Goal: Check status: Check status

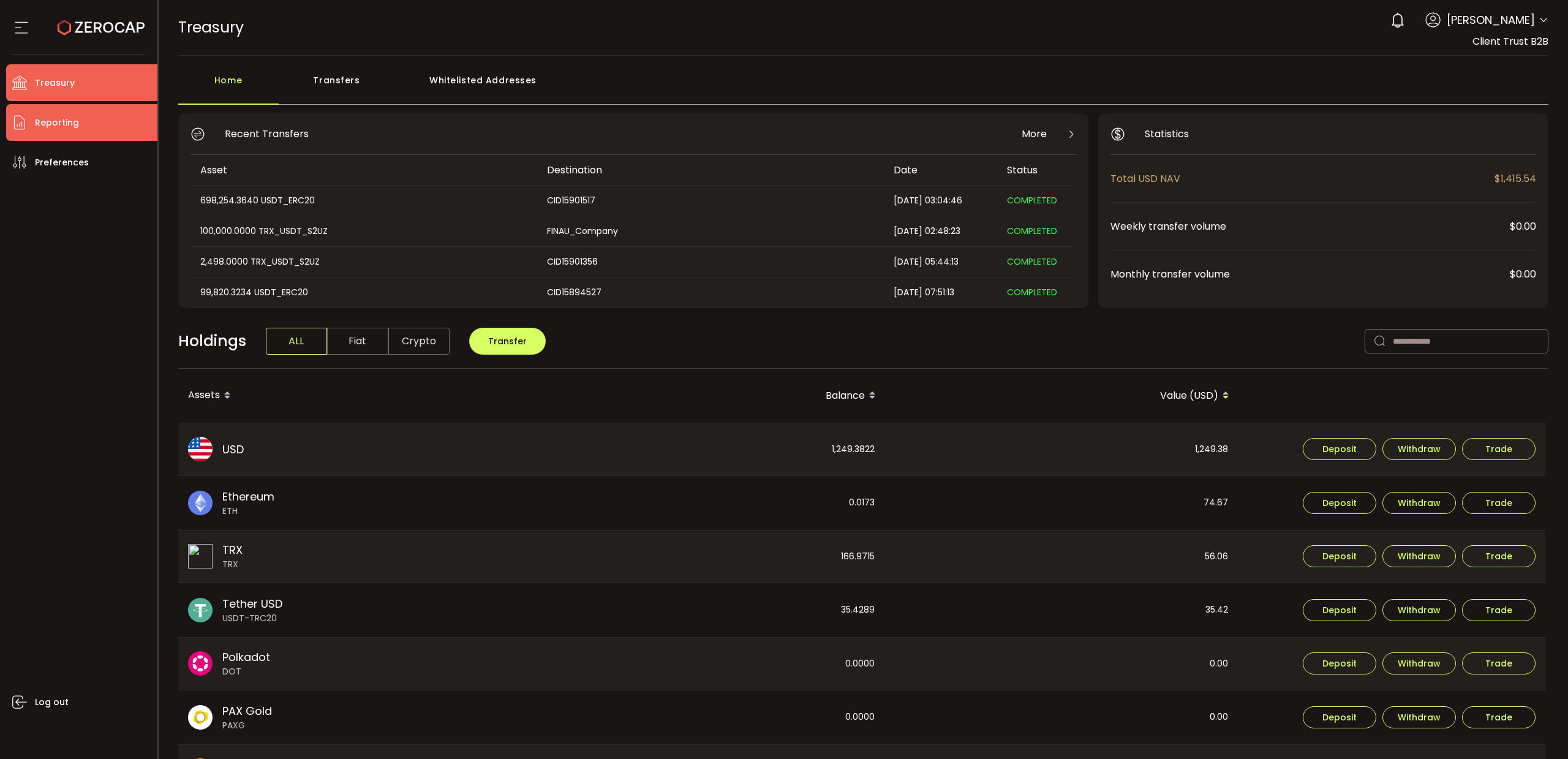
click at [66, 127] on span "Reporting" at bounding box center [56, 123] width 44 height 18
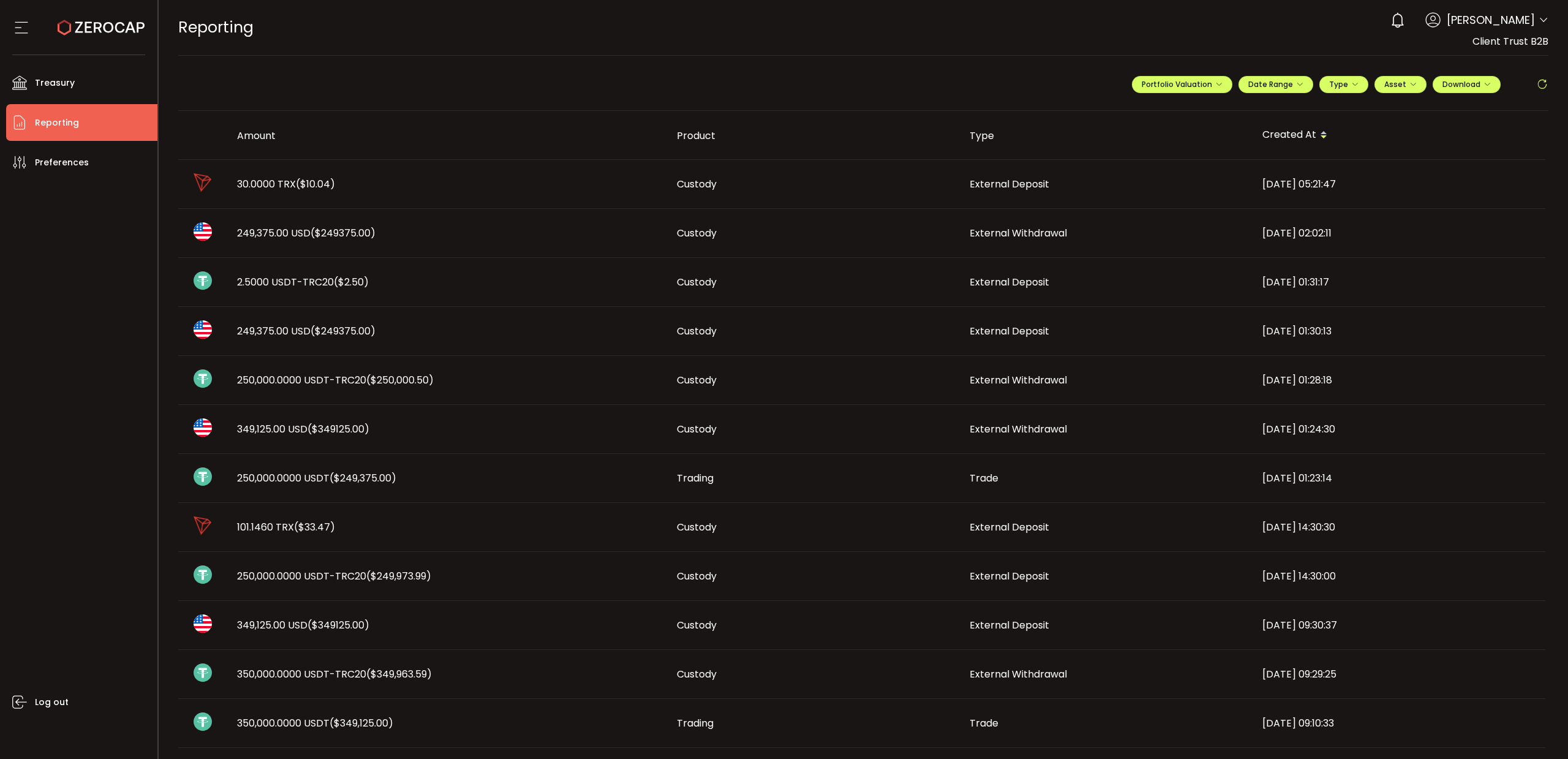
click at [270, 183] on span "30.0000 TRX ($10.04)" at bounding box center [286, 184] width 98 height 14
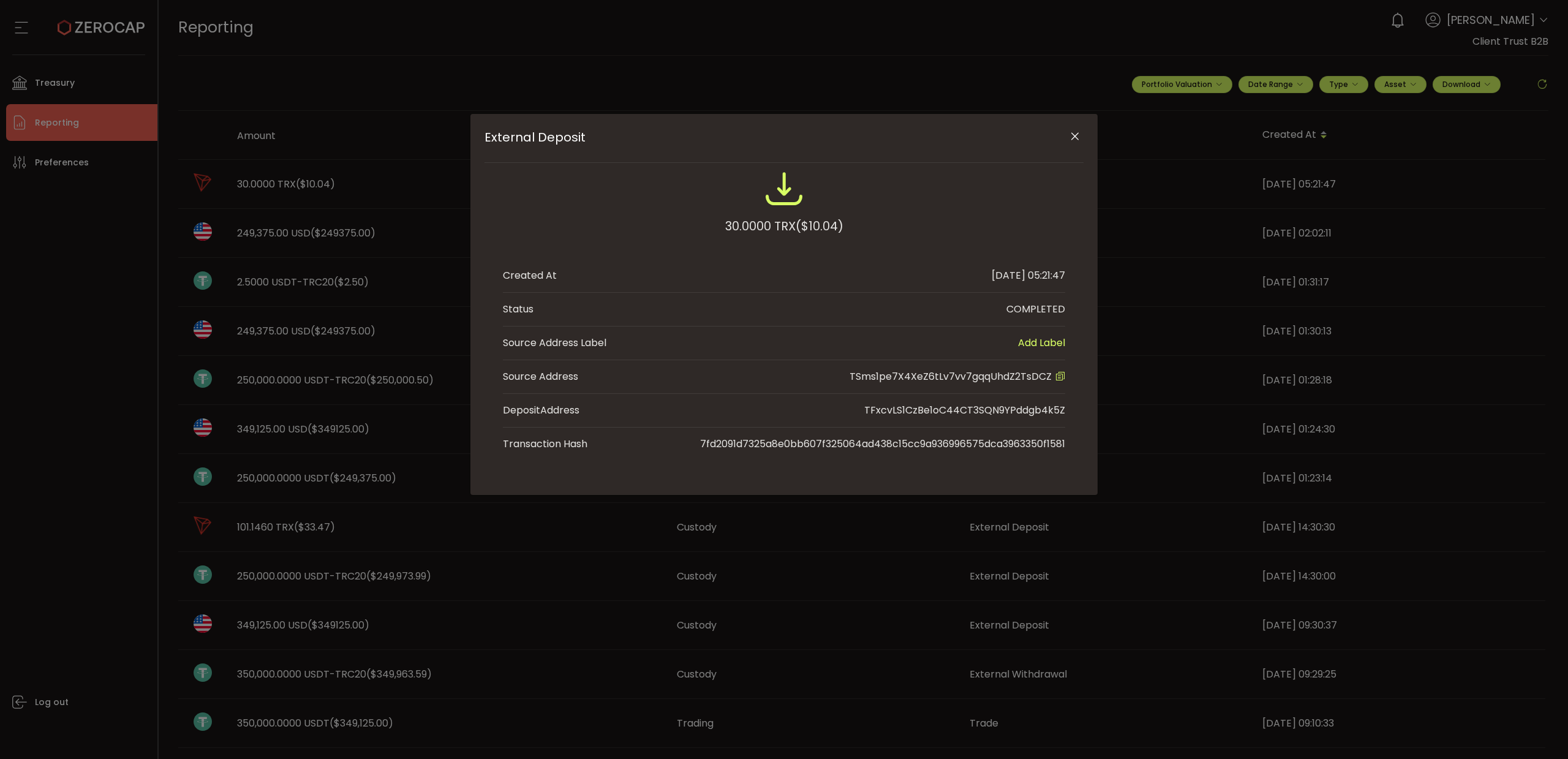
click at [1070, 136] on icon "Close" at bounding box center [1075, 137] width 13 height 12
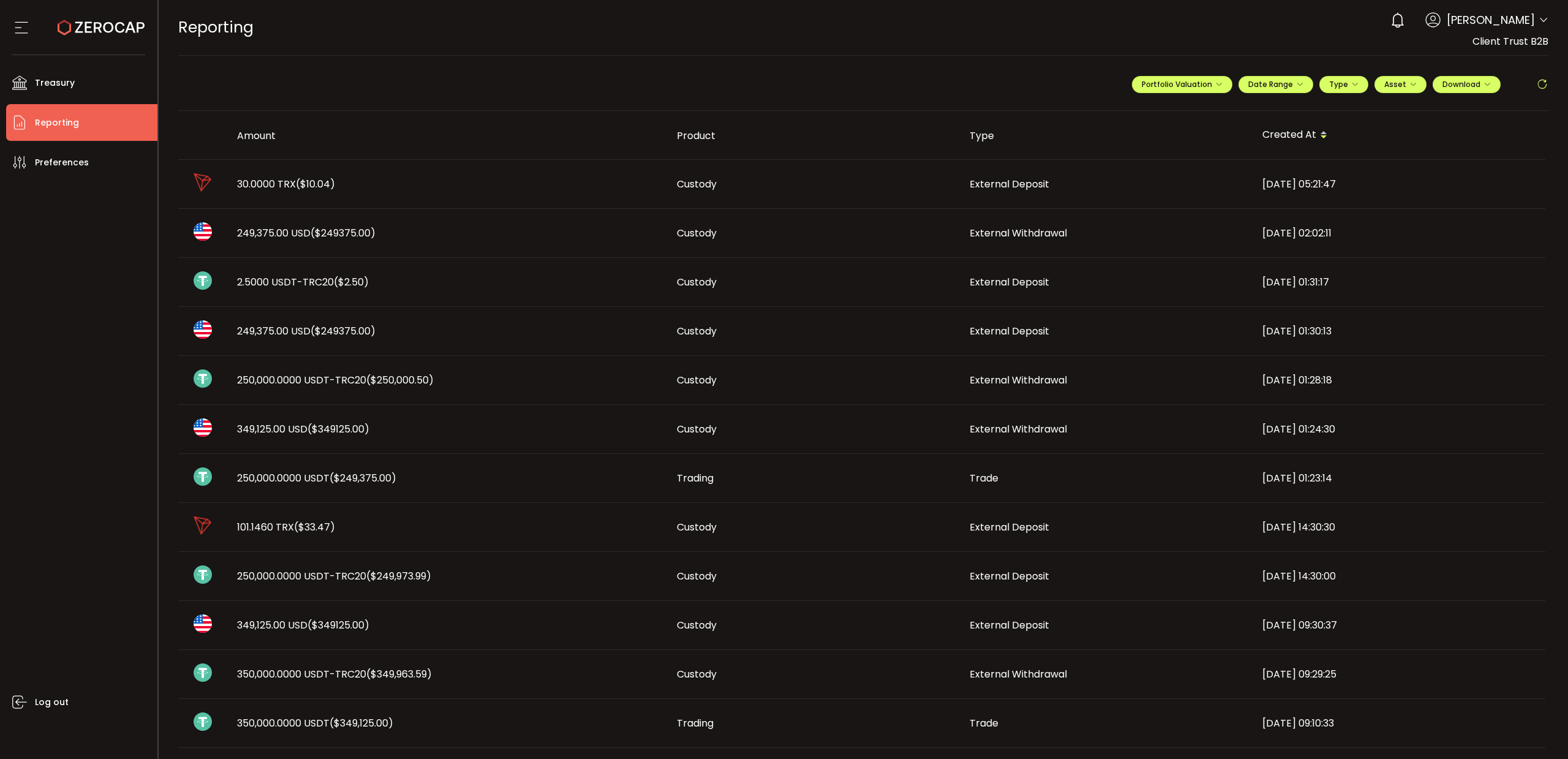
click at [267, 181] on span "30.0000 TRX ($10.04)" at bounding box center [286, 184] width 98 height 14
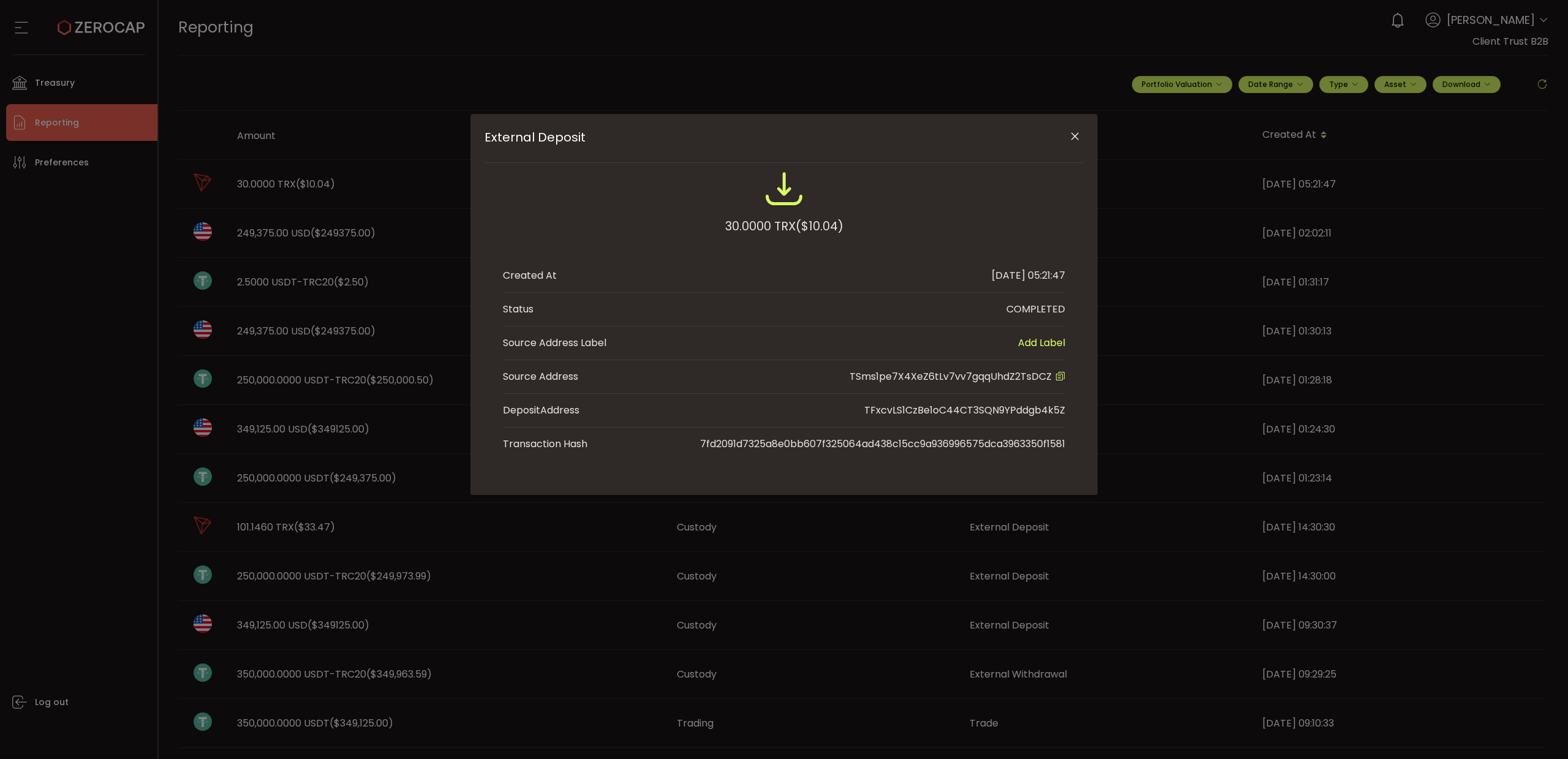
click at [1073, 137] on icon "Close" at bounding box center [1075, 137] width 13 height 12
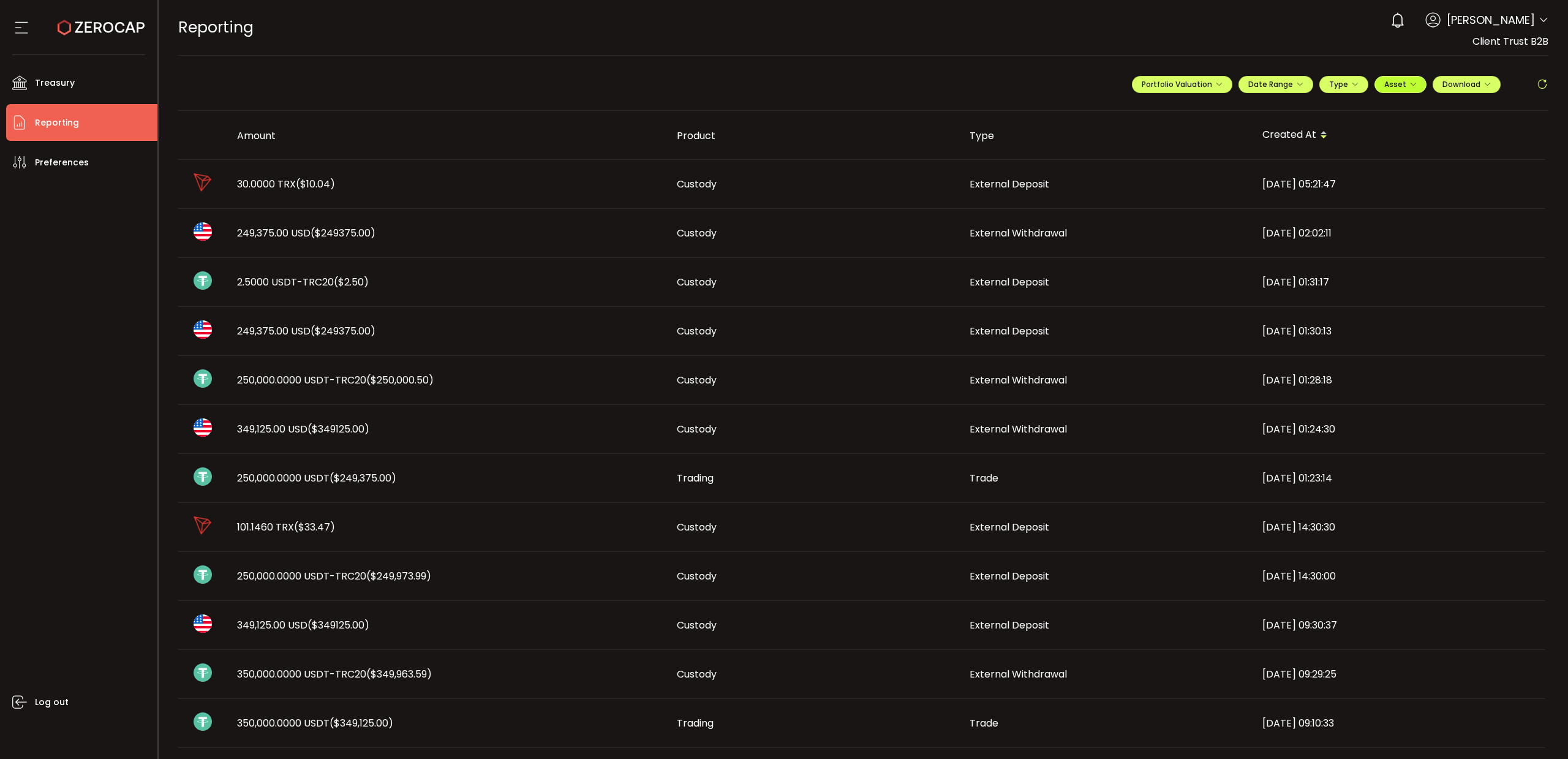
click at [1396, 82] on span "Asset" at bounding box center [1396, 84] width 22 height 10
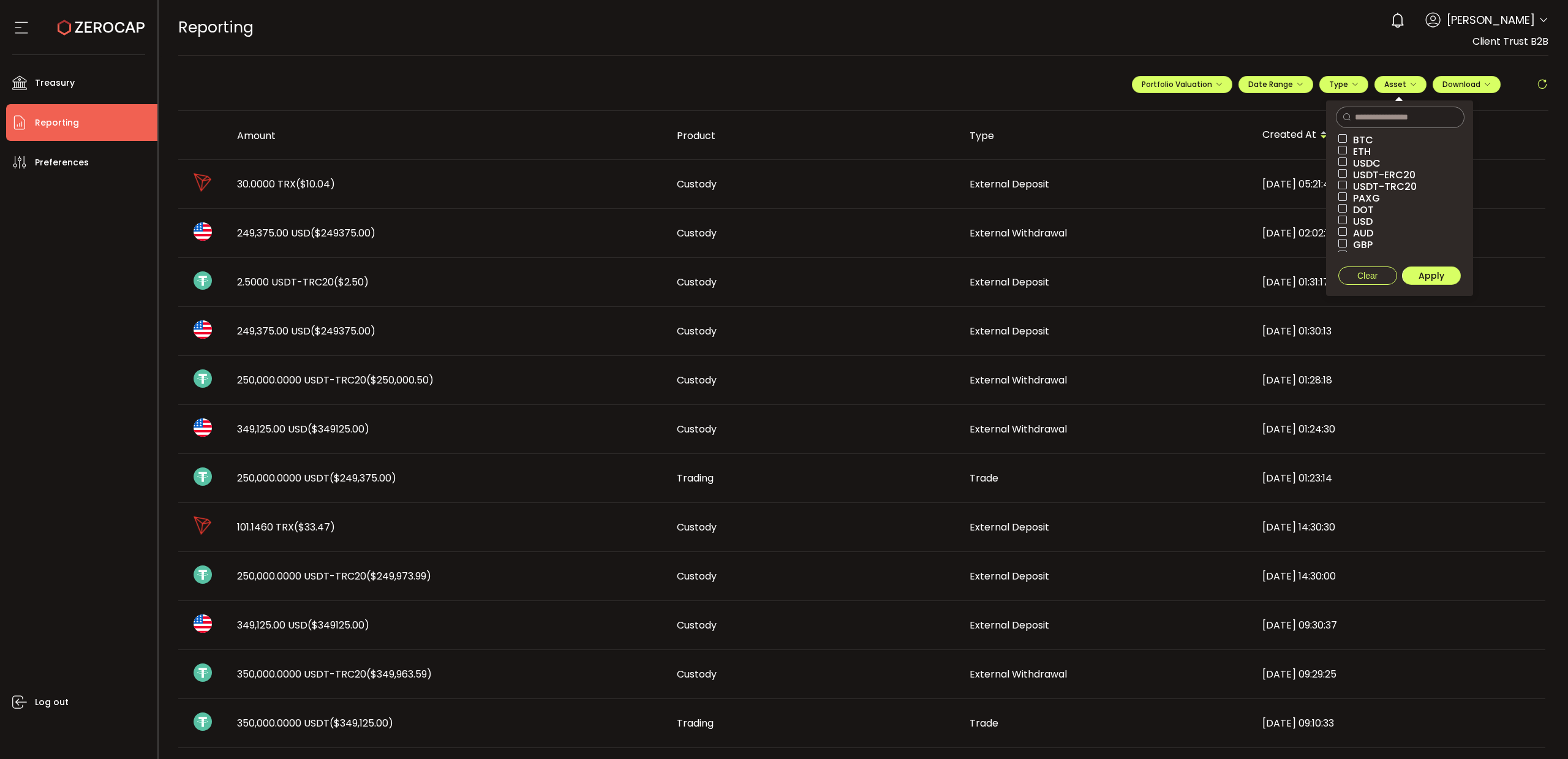
click at [547, 73] on div "**********" at bounding box center [864, 90] width 1371 height 43
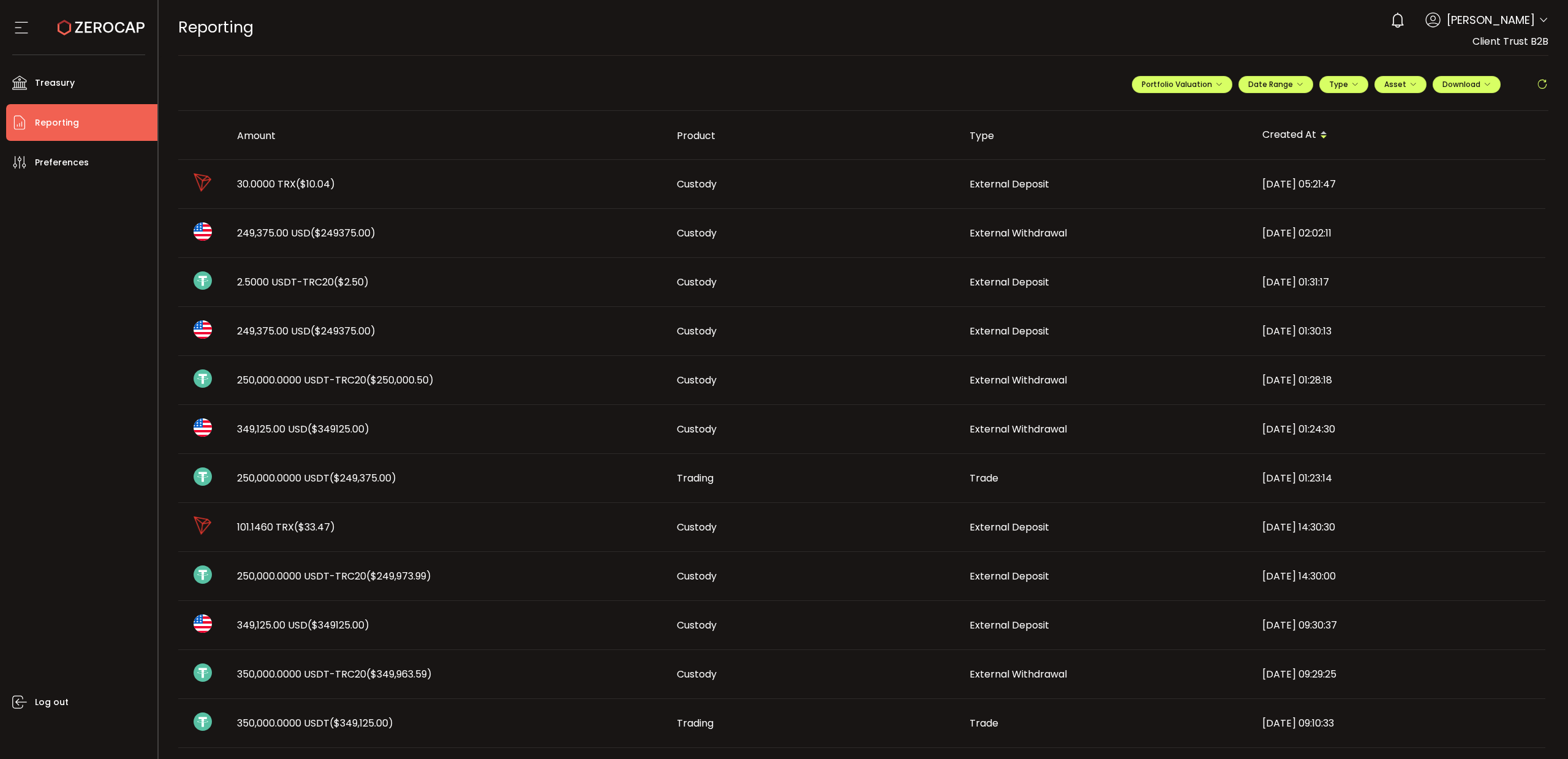
click at [308, 522] on span "($33.47)" at bounding box center [314, 527] width 41 height 14
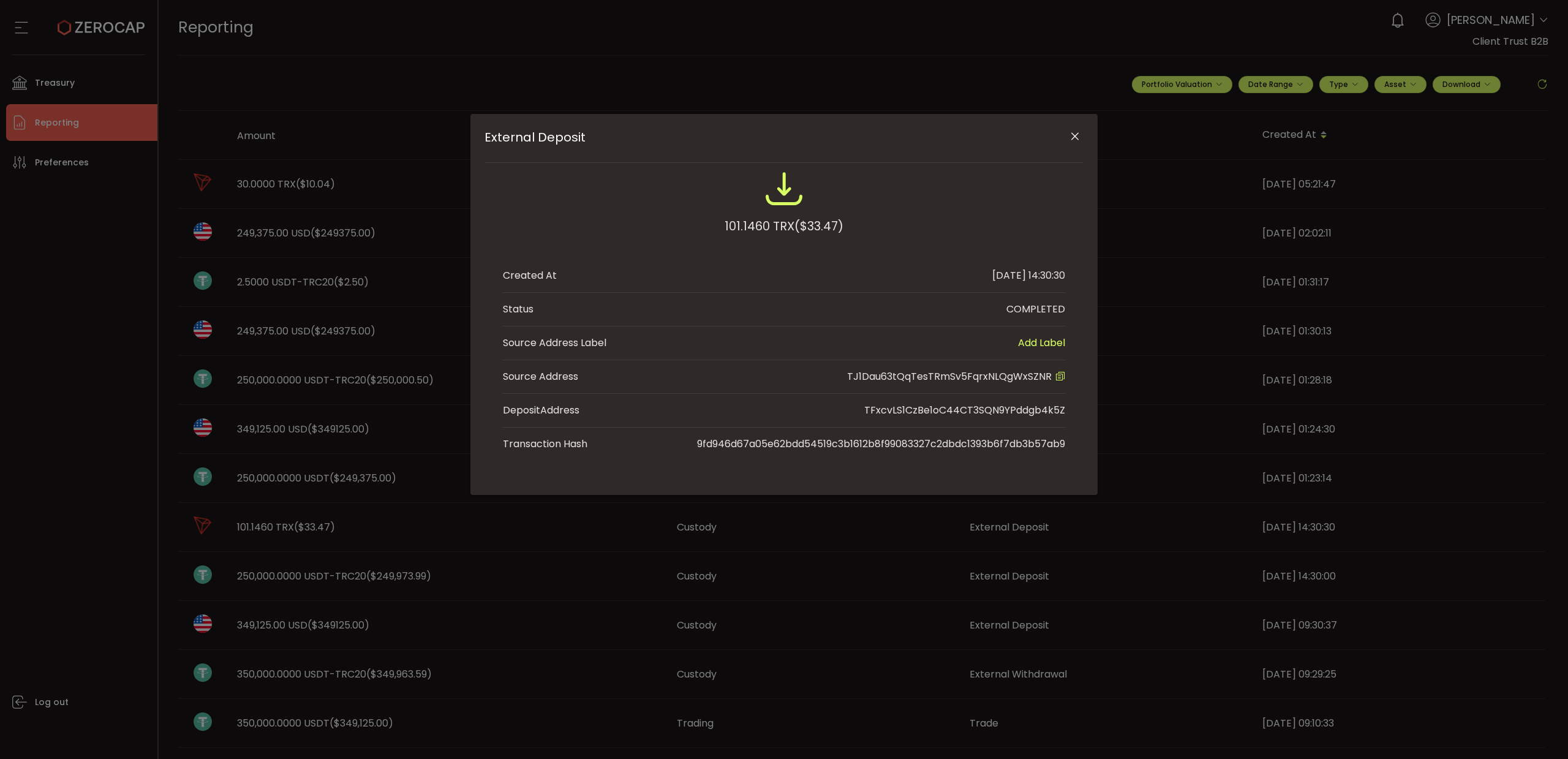
click at [1076, 139] on icon "Close" at bounding box center [1075, 137] width 13 height 12
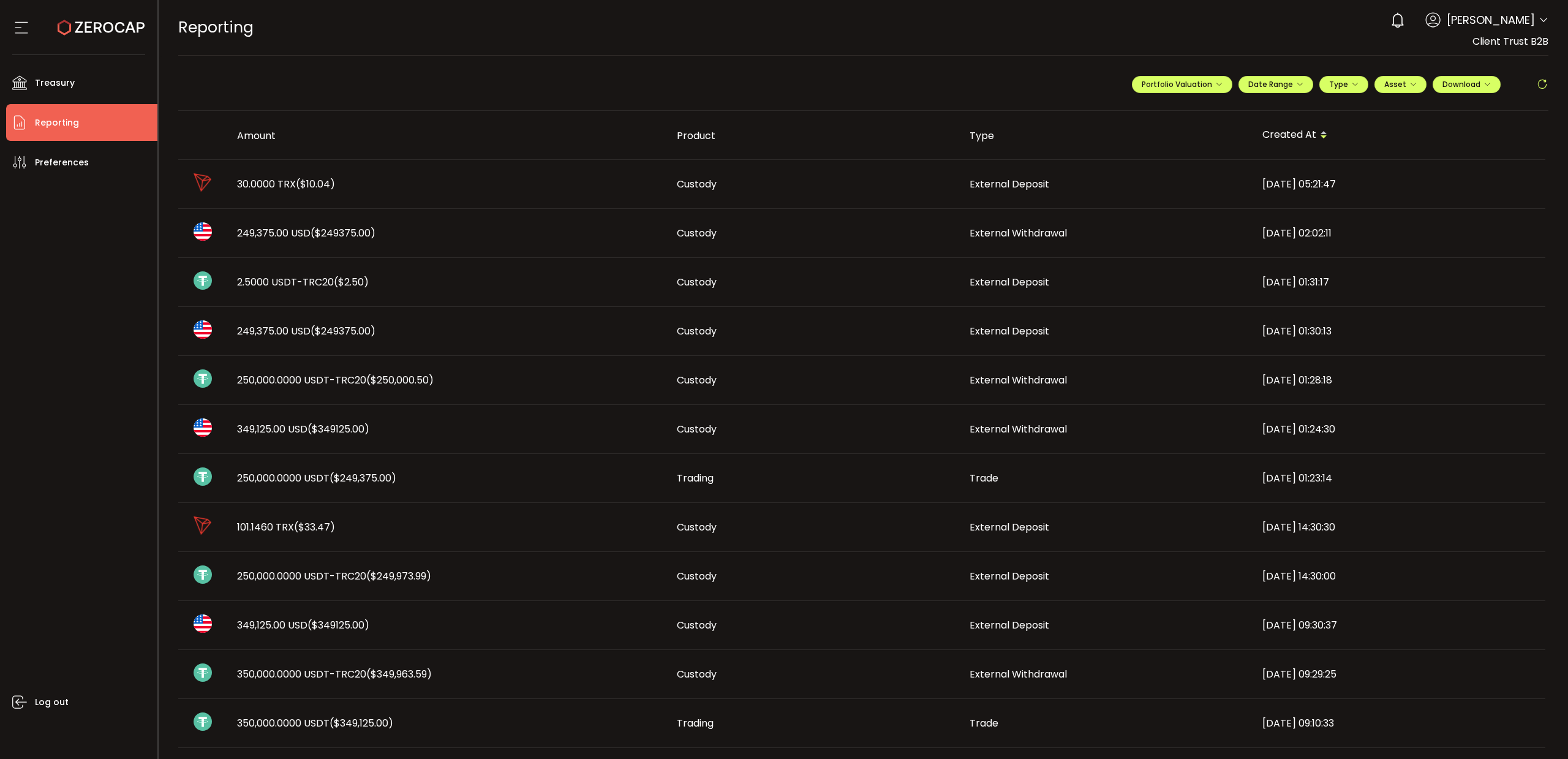
click at [195, 183] on img at bounding box center [203, 183] width 18 height 18
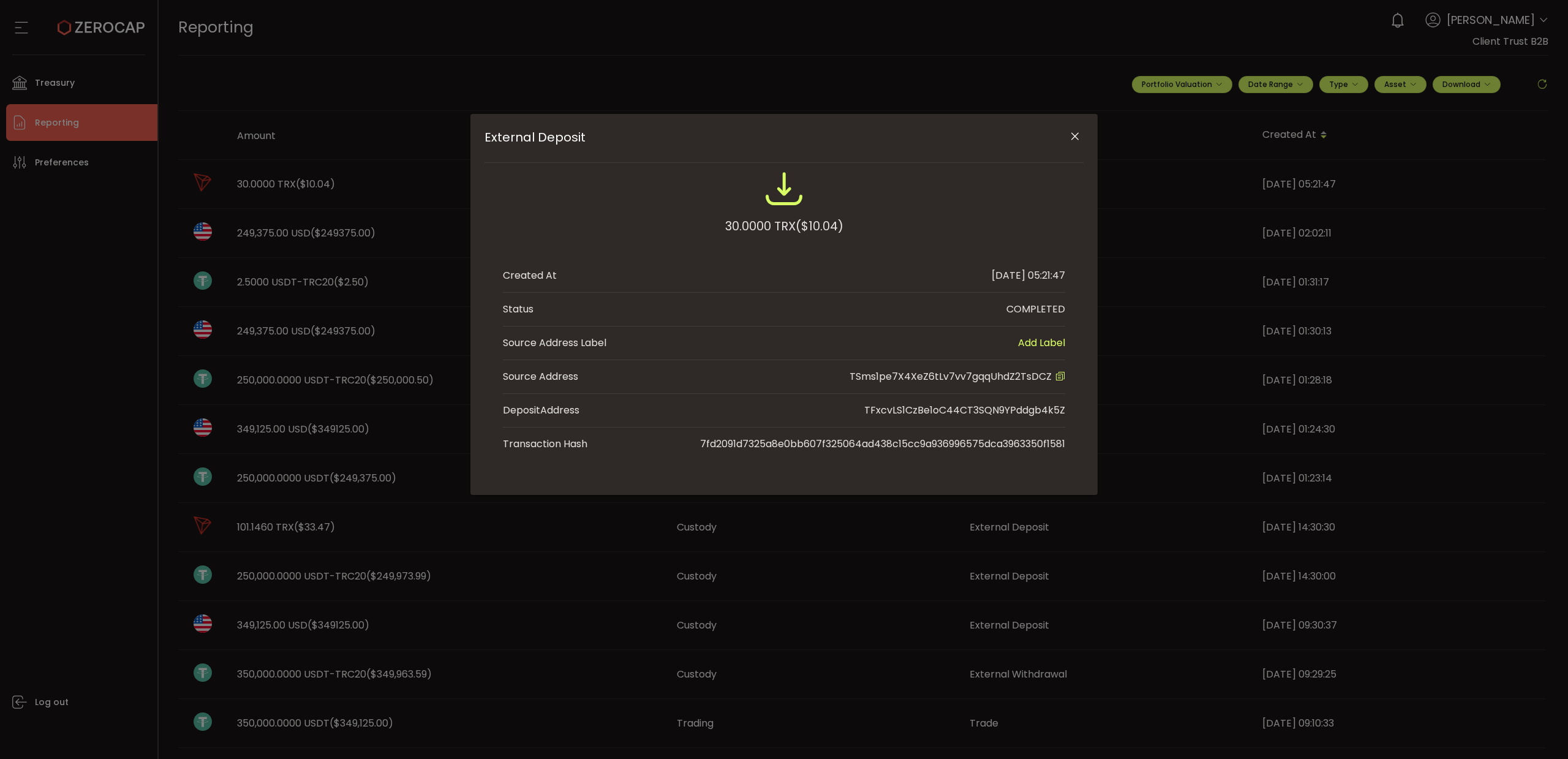
click at [1076, 137] on icon "Close" at bounding box center [1075, 137] width 13 height 12
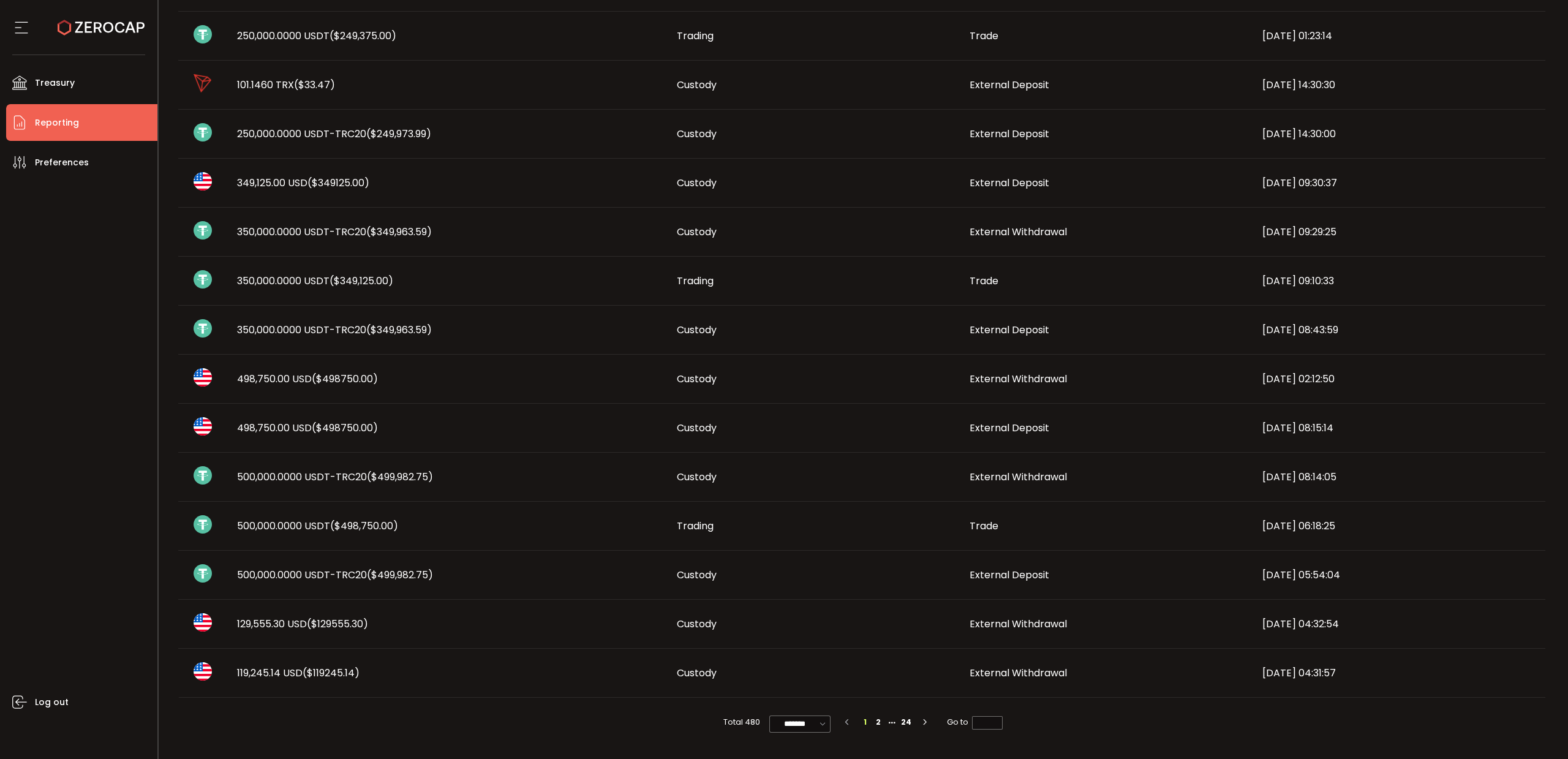
scroll to position [60, 0]
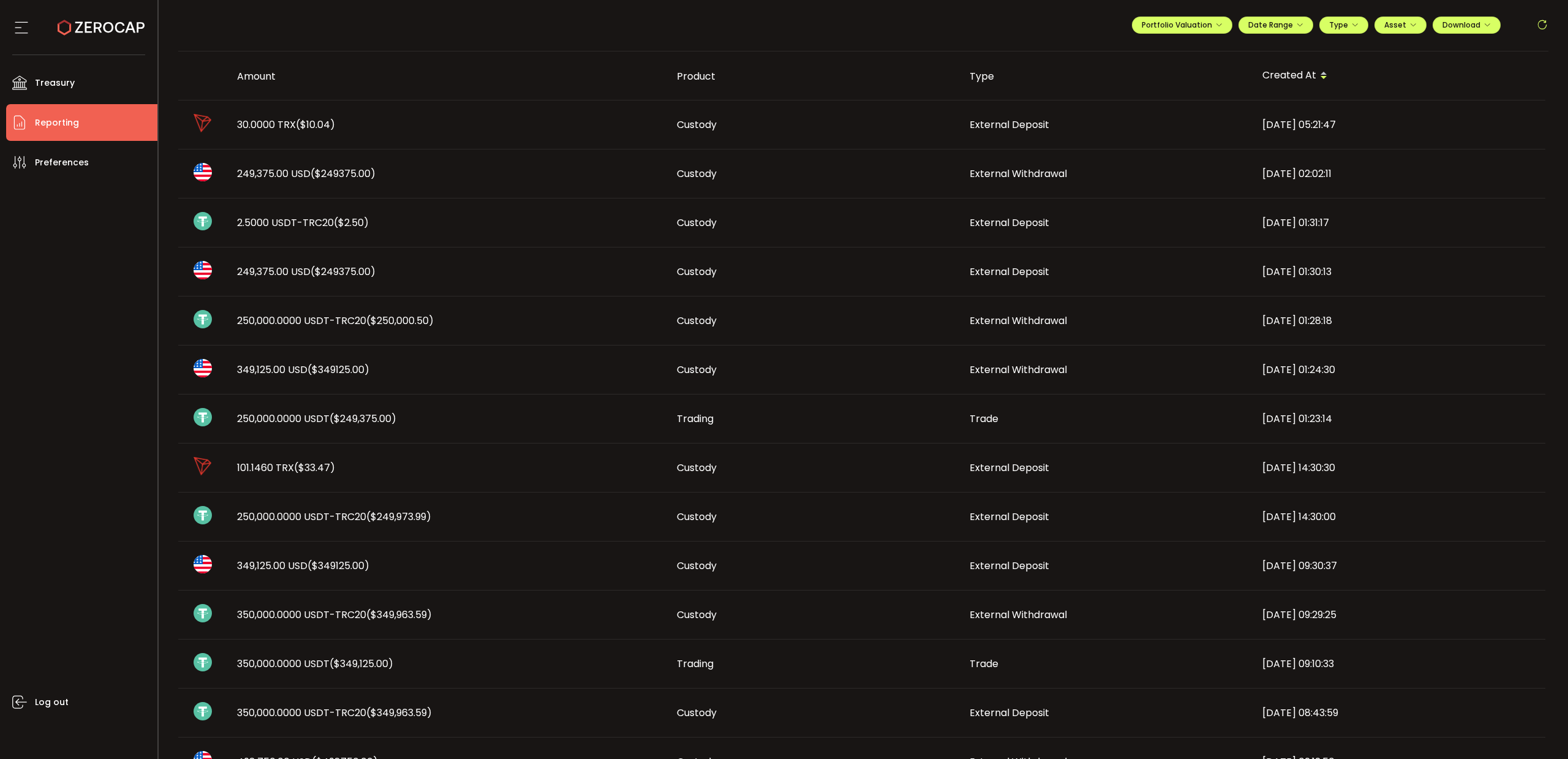
click at [317, 127] on span "($10.04)" at bounding box center [315, 124] width 39 height 14
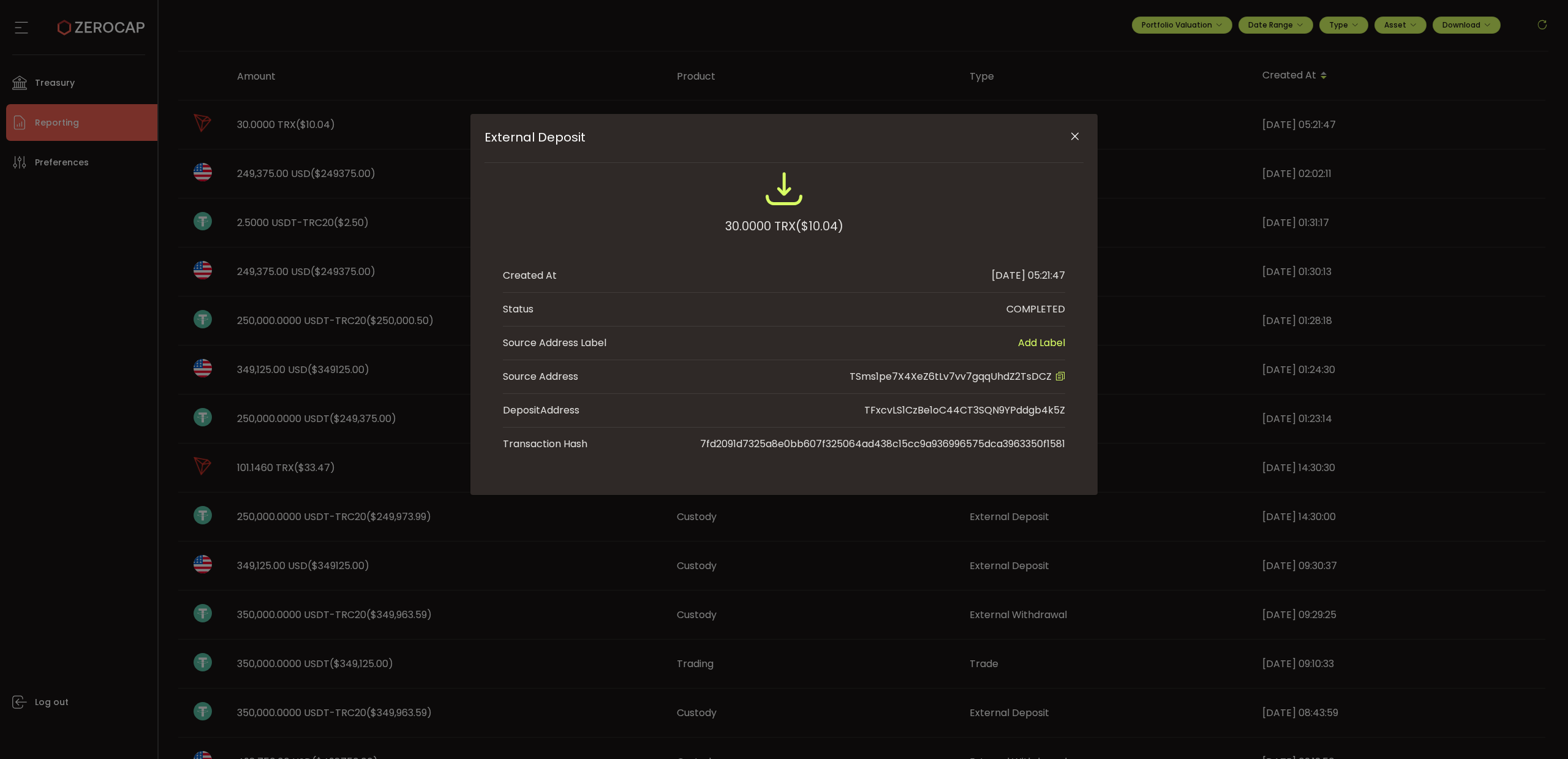
click at [1069, 135] on icon "Close" at bounding box center [1075, 137] width 13 height 12
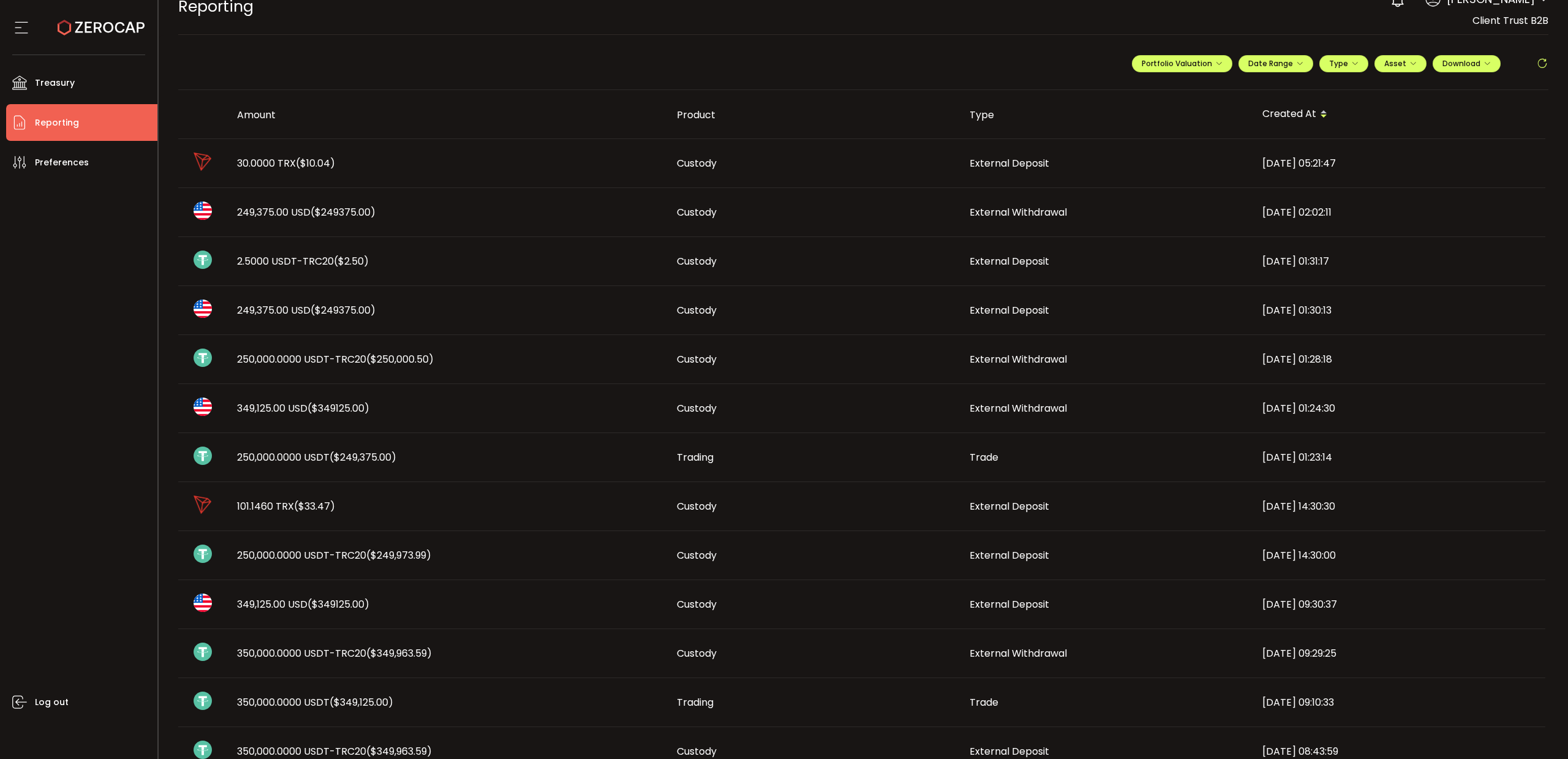
scroll to position [0, 0]
